Goal: Task Accomplishment & Management: Complete application form

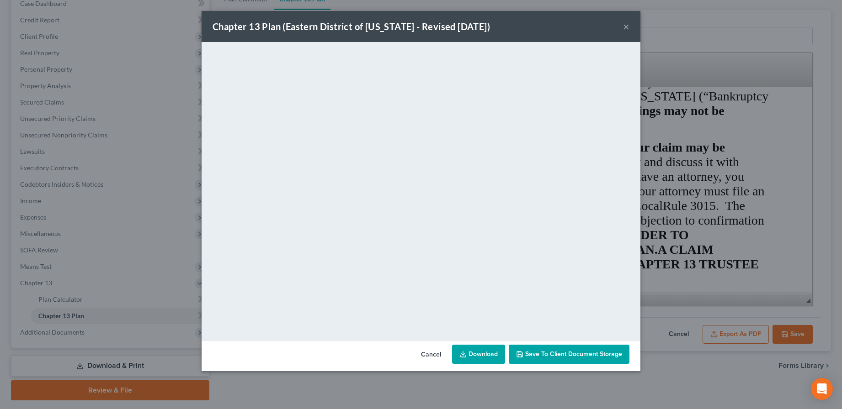
click at [627, 28] on button "×" at bounding box center [626, 26] width 6 height 11
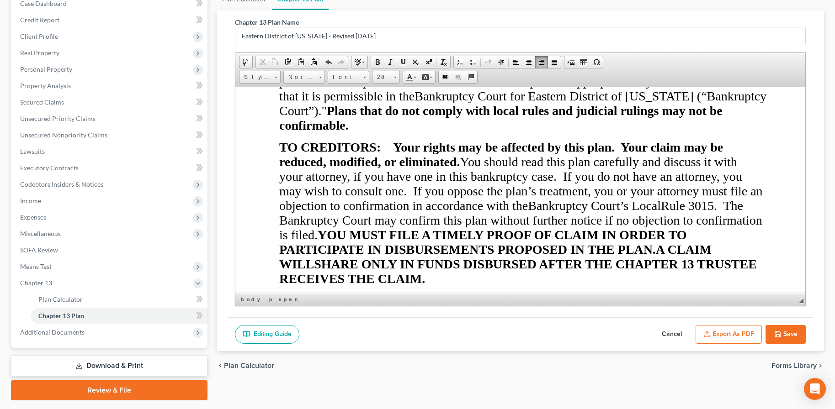
click at [803, 335] on button "Save" at bounding box center [785, 334] width 40 height 19
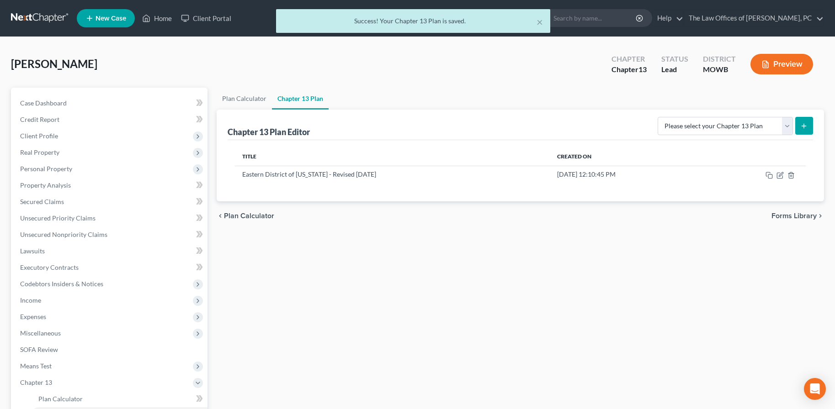
click at [28, 17] on div "× Success! Your Chapter 13 Plan is saved." at bounding box center [412, 23] width 835 height 28
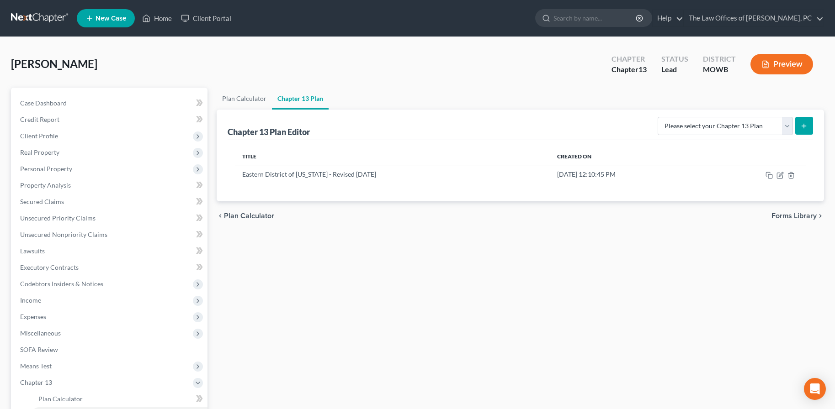
click at [453, 73] on div "Blackwell, Diana Upgraded Chapter Chapter 13 Status Lead District MOWB Preview" at bounding box center [417, 68] width 813 height 40
click at [20, 18] on link at bounding box center [40, 18] width 58 height 16
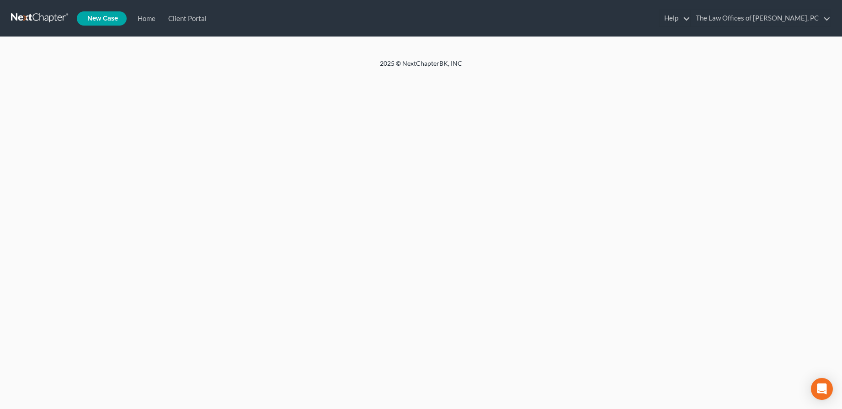
click at [24, 13] on link at bounding box center [40, 18] width 58 height 16
click at [27, 16] on link at bounding box center [40, 18] width 58 height 16
click at [37, 21] on link at bounding box center [40, 18] width 58 height 16
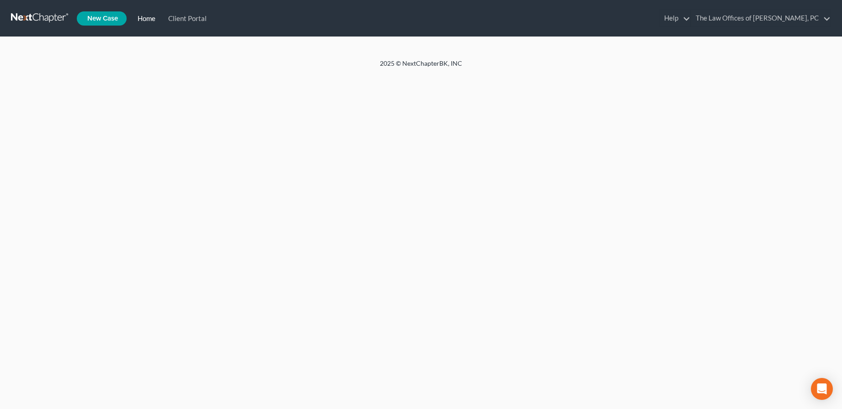
click at [143, 14] on link "Home" at bounding box center [144, 18] width 31 height 16
click at [747, 19] on link "The Law Offices of [PERSON_NAME], PC" at bounding box center [760, 18] width 139 height 16
click at [24, 16] on link at bounding box center [40, 18] width 58 height 16
click at [28, 18] on link at bounding box center [40, 18] width 58 height 16
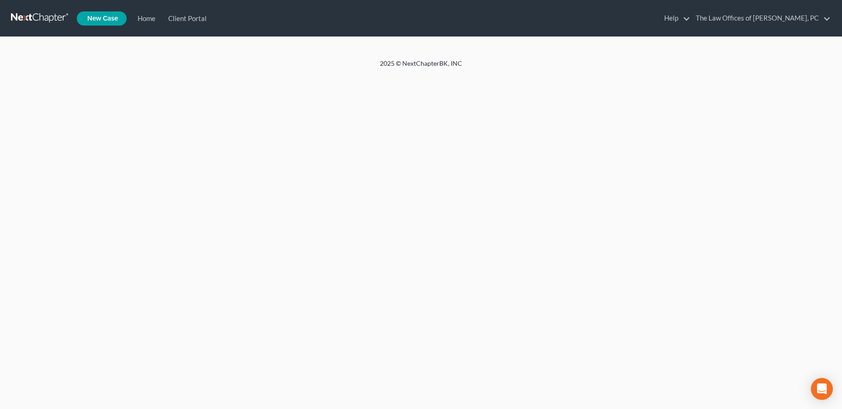
click at [28, 18] on link at bounding box center [40, 18] width 58 height 16
click at [31, 20] on link at bounding box center [40, 18] width 58 height 16
click at [689, 21] on link "Help" at bounding box center [674, 18] width 31 height 16
click at [34, 18] on link at bounding box center [40, 18] width 58 height 16
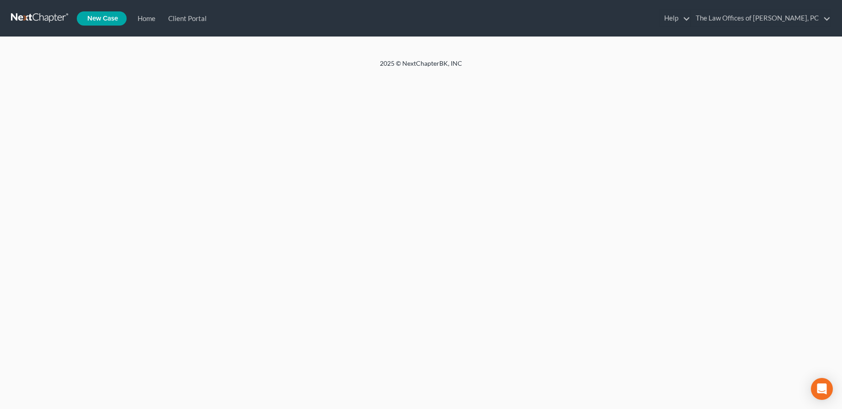
click at [34, 18] on link at bounding box center [40, 18] width 58 height 16
click at [32, 17] on link at bounding box center [40, 18] width 58 height 16
click at [136, 20] on link "Home" at bounding box center [144, 18] width 31 height 16
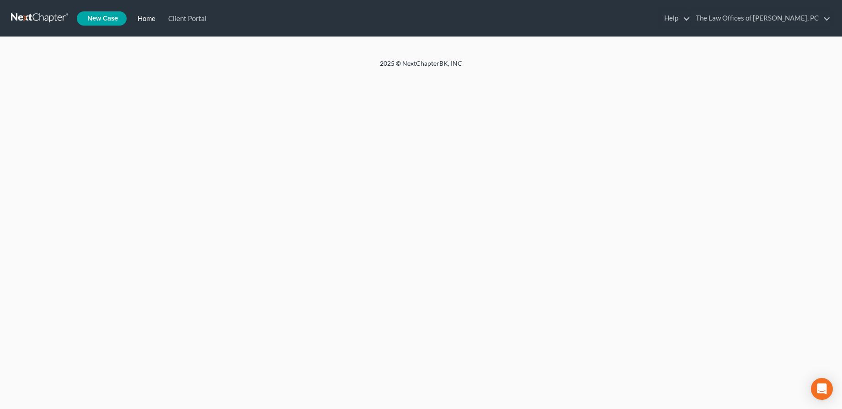
click at [137, 17] on link "Home" at bounding box center [144, 18] width 31 height 16
